Goal: Task Accomplishment & Management: Manage account settings

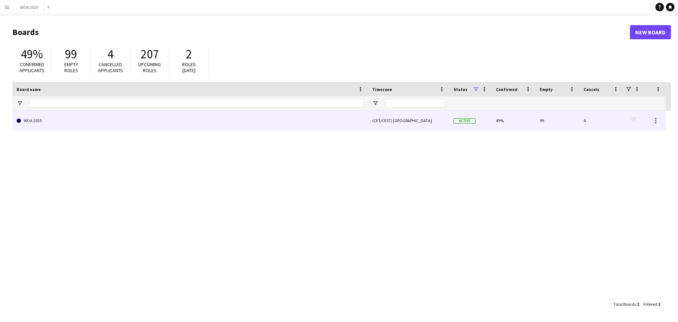
click at [239, 118] on link "WOA 2025" at bounding box center [190, 121] width 347 height 20
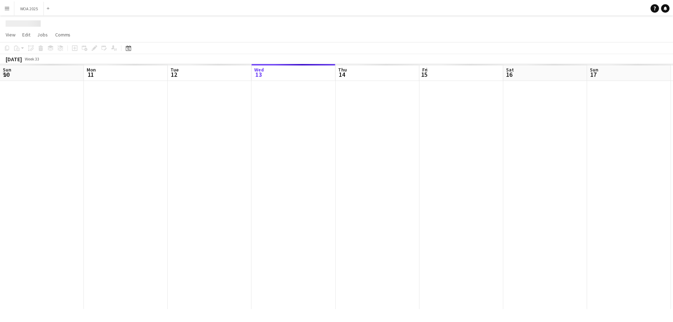
scroll to position [0, 169]
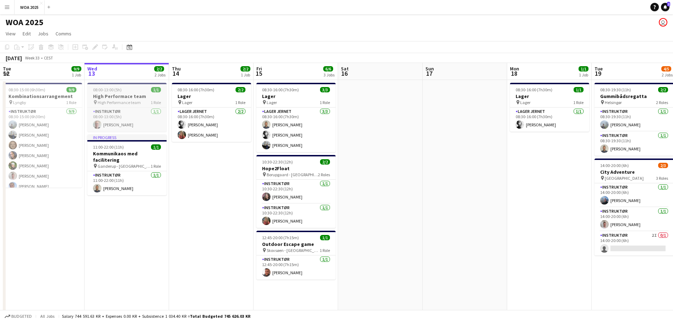
click at [123, 97] on h3 "High Performace team" at bounding box center [126, 96] width 79 height 6
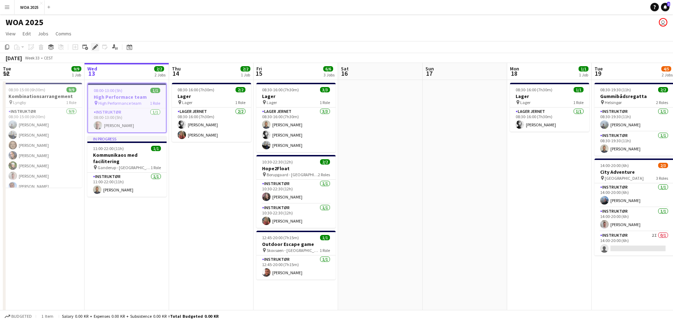
click at [92, 43] on div "Edit" at bounding box center [95, 47] width 8 height 8
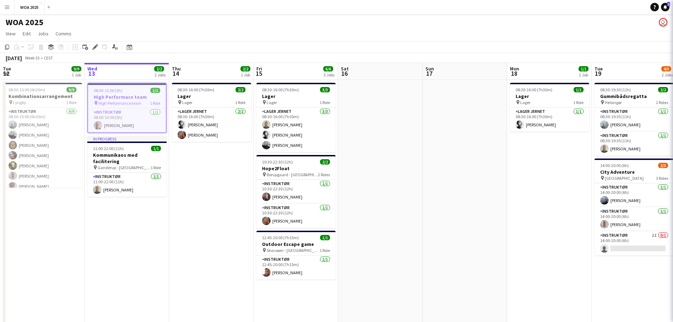
type input "**********"
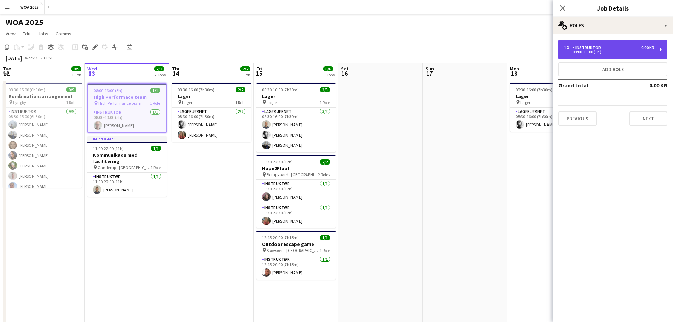
click at [601, 46] on div "Instruktør" at bounding box center [588, 47] width 31 height 5
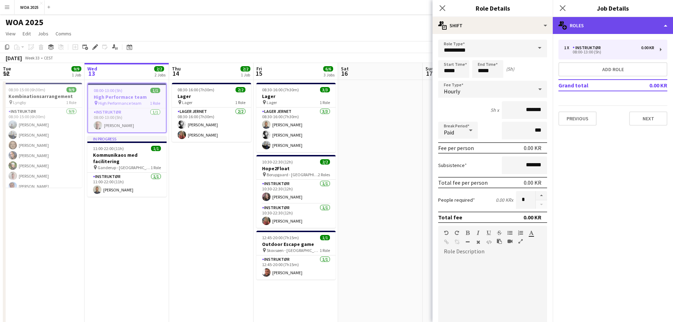
click at [610, 28] on div "multiple-users-add Roles" at bounding box center [613, 25] width 120 height 17
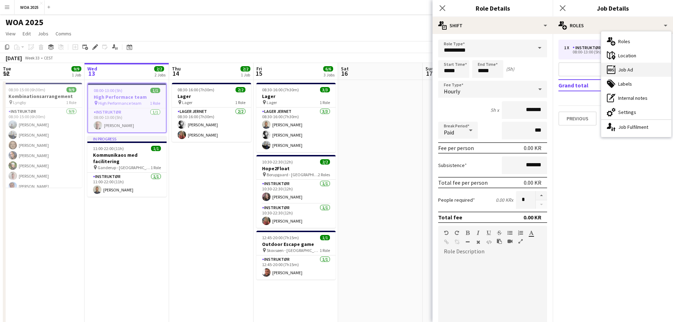
click at [631, 66] on div "ads-window Job Ad" at bounding box center [636, 70] width 70 height 14
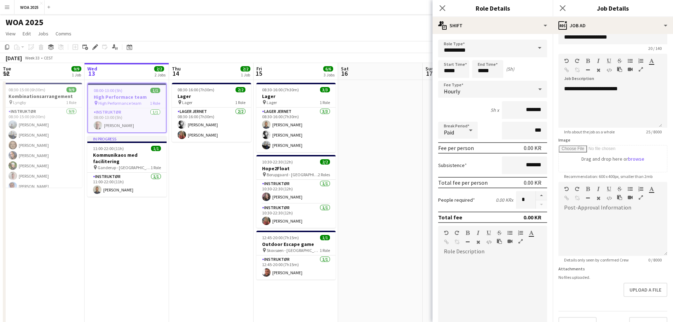
scroll to position [0, 0]
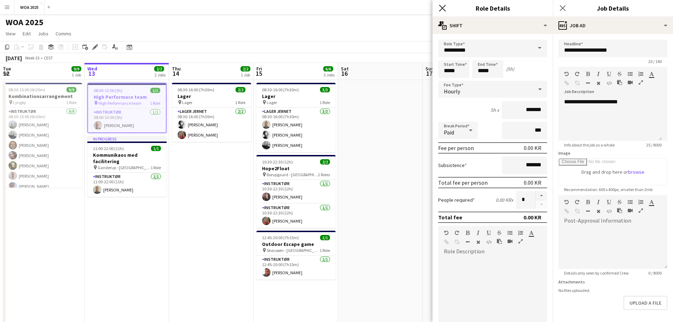
click at [445, 7] on icon "Close pop-in" at bounding box center [442, 8] width 7 height 7
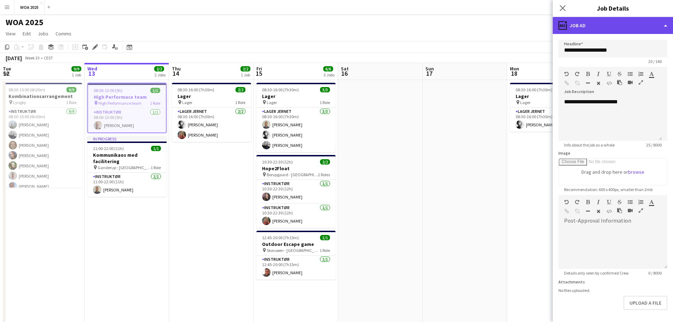
click at [612, 23] on div "ads-window Job Ad" at bounding box center [613, 25] width 120 height 17
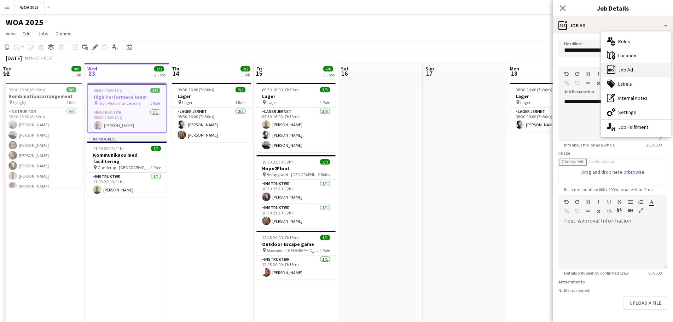
click at [635, 70] on div "ads-window Job Ad" at bounding box center [636, 70] width 70 height 14
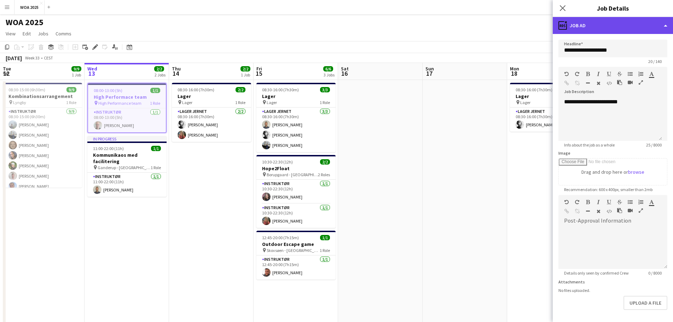
click at [600, 31] on div "ads-window Job Ad" at bounding box center [613, 25] width 120 height 17
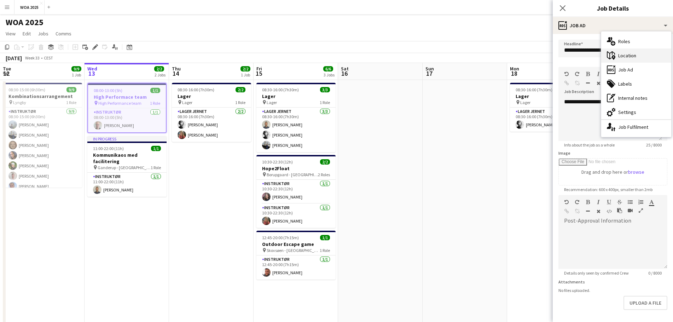
click at [623, 53] on div "maps-pin-1 Location" at bounding box center [636, 55] width 70 height 14
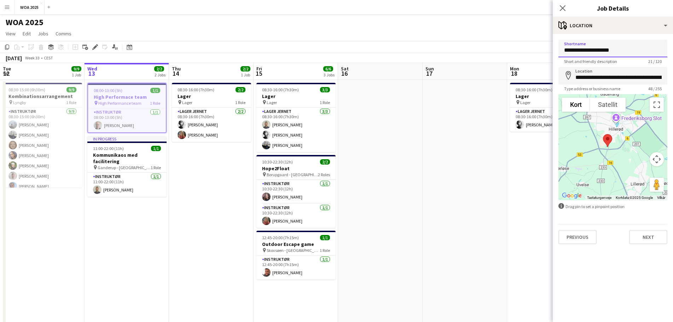
drag, startPoint x: 619, startPoint y: 49, endPoint x: 568, endPoint y: 47, distance: 51.0
click at [568, 47] on input "**********" at bounding box center [612, 49] width 109 height 18
type input "********"
click at [482, 177] on app-date-cell at bounding box center [465, 286] width 85 height 413
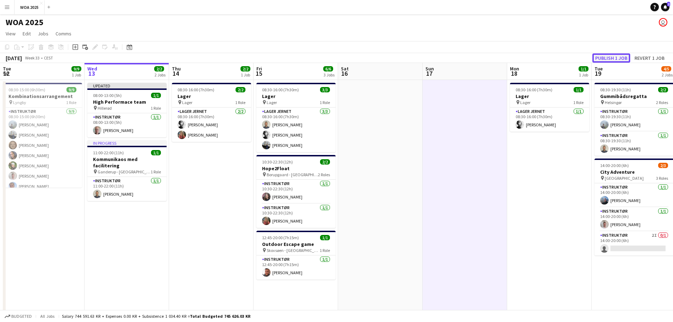
click at [608, 61] on button "Publish 1 job" at bounding box center [611, 57] width 38 height 9
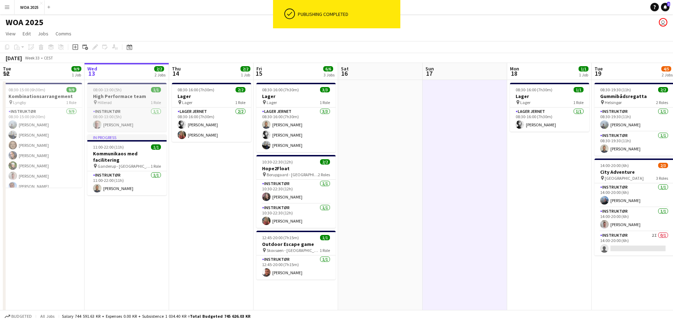
click at [131, 103] on div "pin Hillerød 1 Role" at bounding box center [126, 102] width 79 height 6
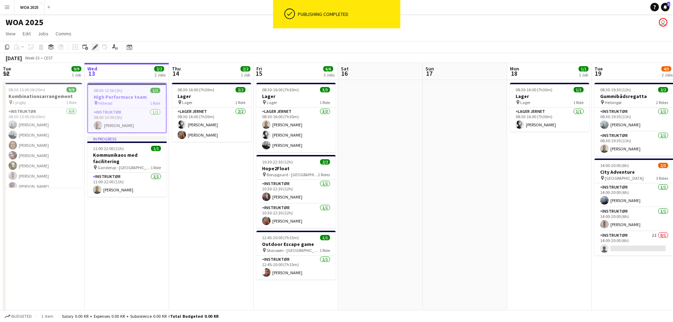
click at [94, 48] on icon at bounding box center [95, 47] width 4 height 4
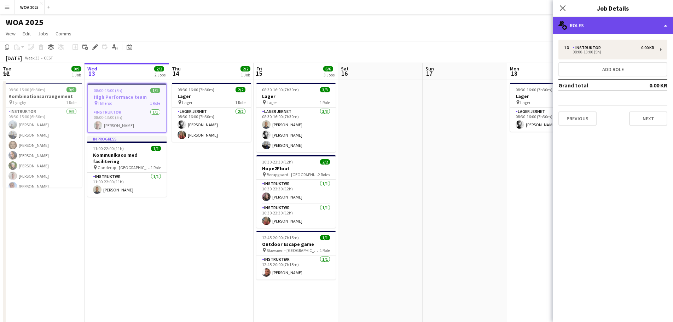
click at [605, 29] on div "multiple-users-add Roles" at bounding box center [613, 25] width 120 height 17
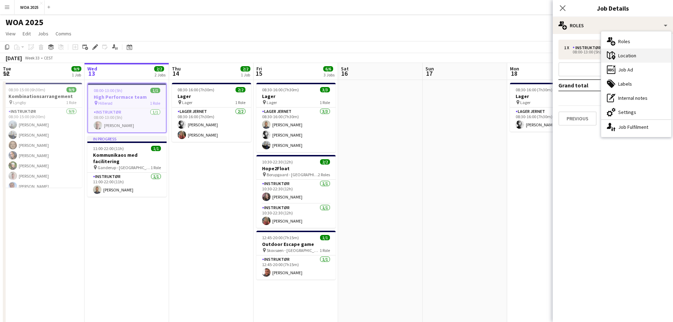
click at [636, 59] on div "maps-pin-1 Location" at bounding box center [636, 55] width 70 height 14
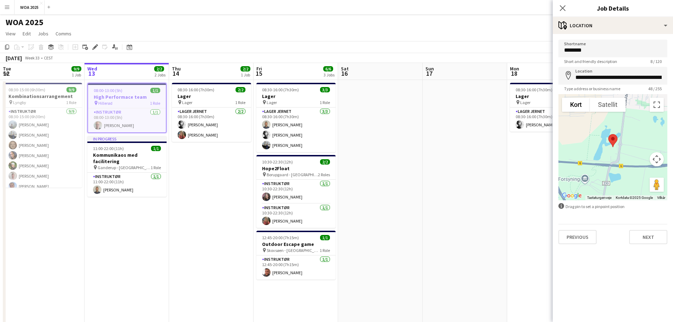
click at [476, 154] on app-date-cell at bounding box center [465, 286] width 85 height 413
